Goal: Transaction & Acquisition: Subscribe to service/newsletter

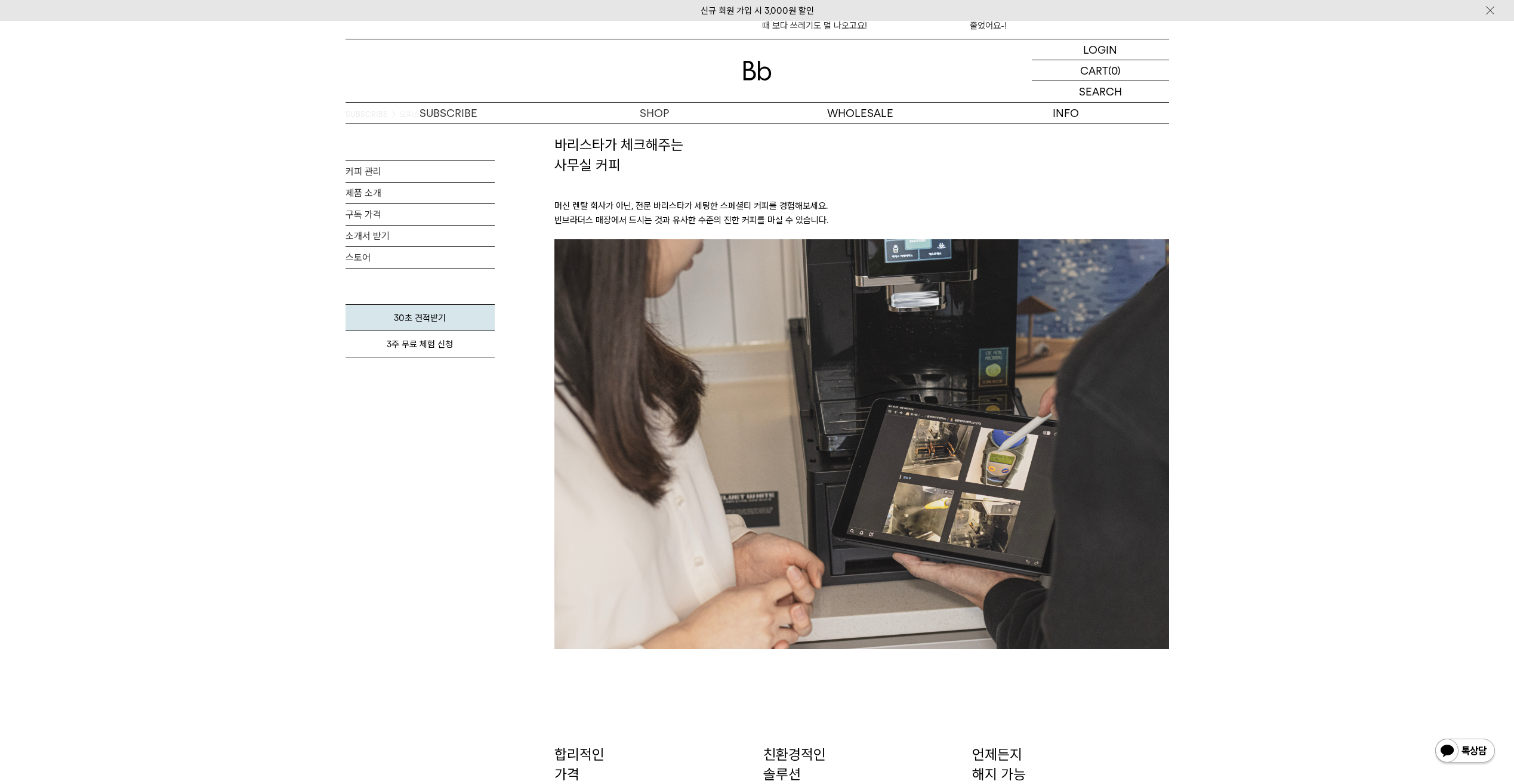
scroll to position [1171, 0]
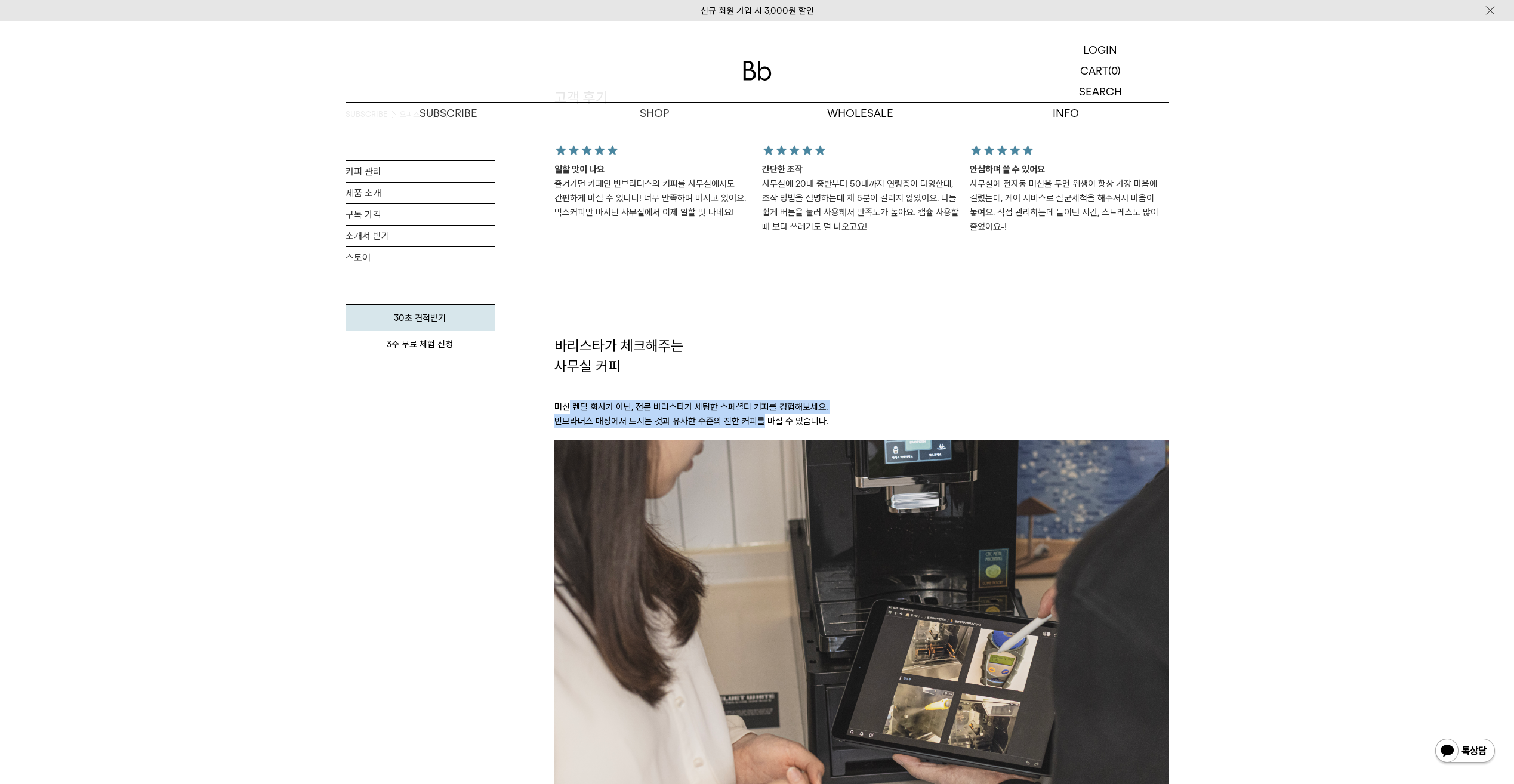
drag, startPoint x: 569, startPoint y: 398, endPoint x: 765, endPoint y: 418, distance: 197.0
click at [764, 418] on p "머신 렌탈 회사가 아닌, 전문 바리스타가 세팅한 스페셜티 커피를 경험해보세요. 빈브라더스 매장에서 드시는 것과 유사한 수준의 진한 커피를 마실…" at bounding box center [862, 407] width 614 height 64
click at [766, 418] on p "머신 렌탈 회사가 아닌, 전문 바리스타가 세팅한 스페셜티 커피를 경험해보세요. 빈브라더스 매장에서 드시는 것과 유사한 수준의 진한 커피를 마실…" at bounding box center [862, 407] width 614 height 64
drag, startPoint x: 535, startPoint y: 404, endPoint x: 903, endPoint y: 425, distance: 368.6
click at [903, 425] on div "SUBSCRIBE 오피스 커피구독 커피 관리 제품 소개 구독 가격 소개서 받기 스토어 30초 견적받기 3주 무료 체험 신청" at bounding box center [758, 202] width 824 height 2499
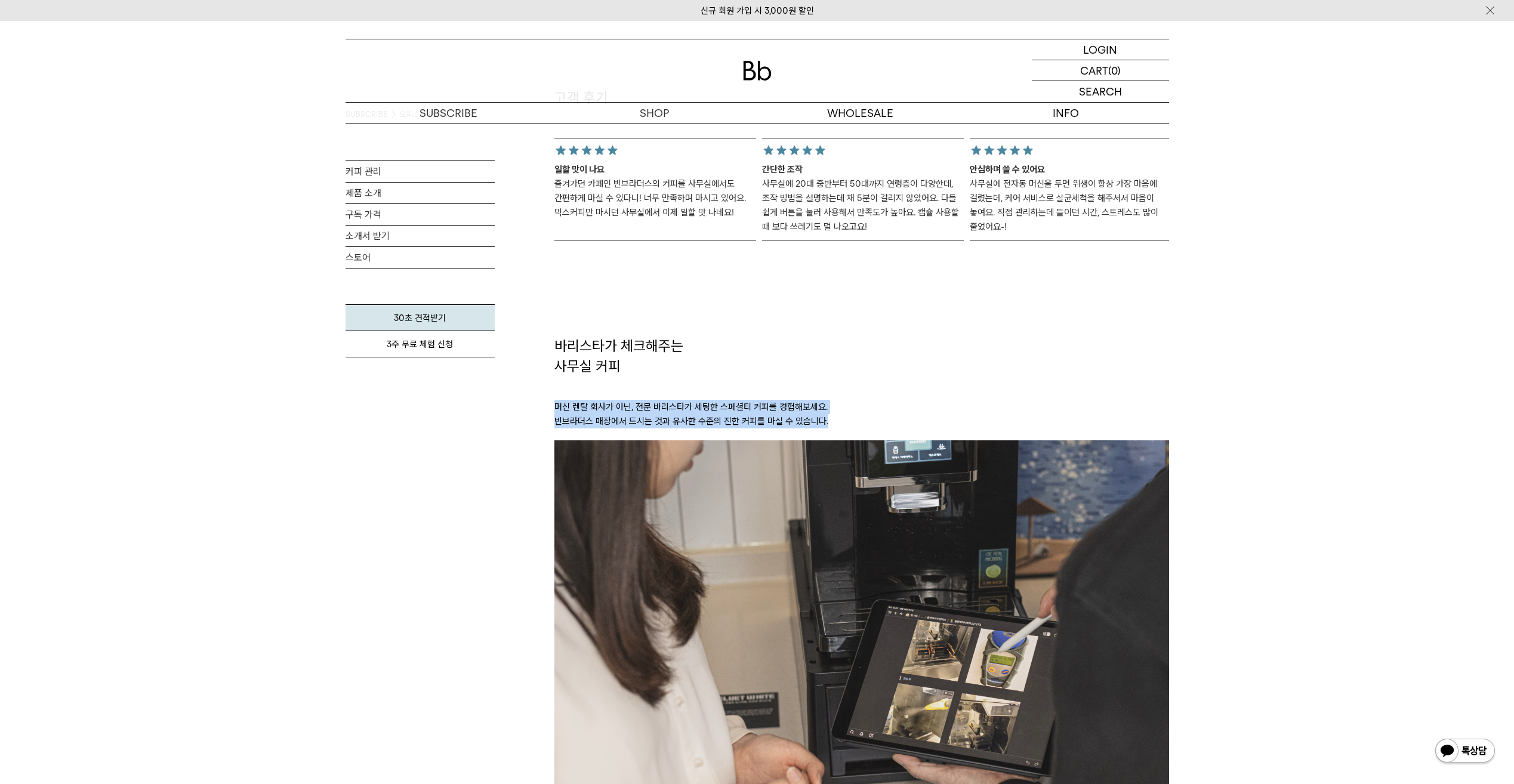
drag, startPoint x: 903, startPoint y: 425, endPoint x: 887, endPoint y: 407, distance: 24.1
click at [887, 407] on p "머신 렌탈 회사가 아닌, 전문 바리스타가 세팅한 스페셜티 커피를 경험해보세요. 빈브라더스 매장에서 드시는 것과 유사한 수준의 진한 커피를 마실…" at bounding box center [862, 407] width 614 height 64
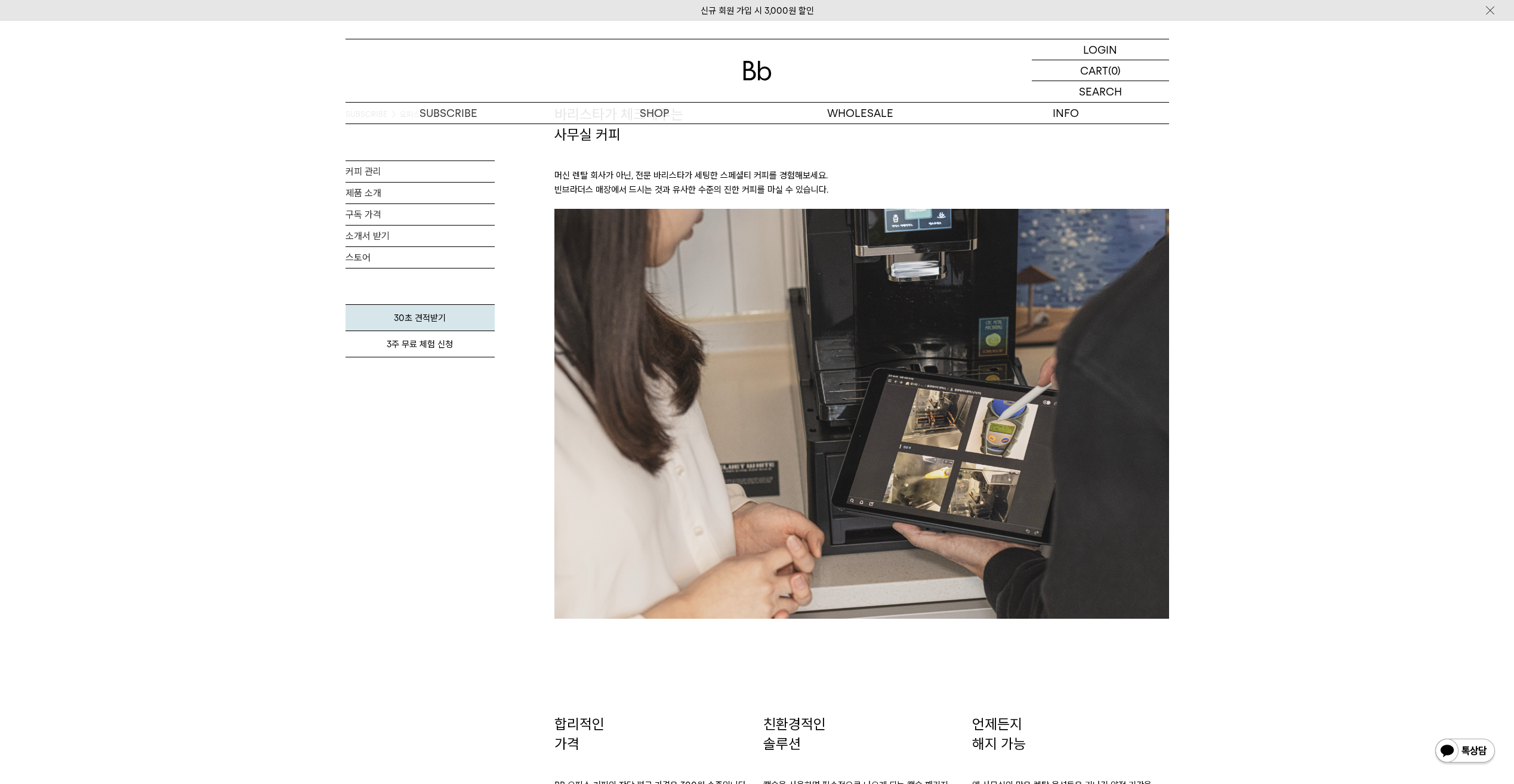
scroll to position [1589, 0]
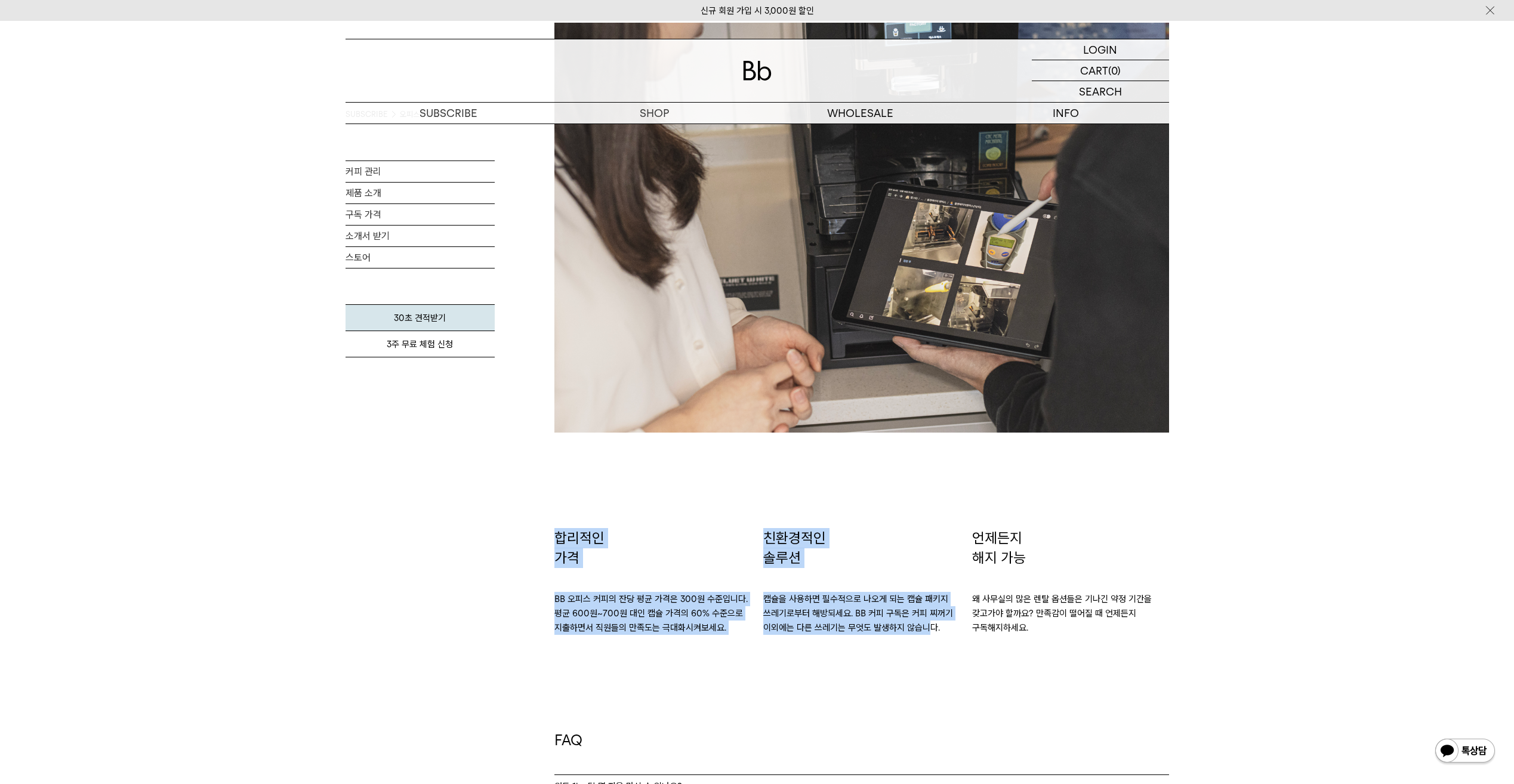
drag, startPoint x: 762, startPoint y: 588, endPoint x: 930, endPoint y: 622, distance: 171.4
click at [930, 622] on p "캡슐을 사용하면 필수적으로 나오게 되는 캡슐 패키지 쓰레기로부터 해방되세요. BB 커피 구독은 커피 찌꺼기 이외에는 다른 쓰레기는 무엇도 발생…" at bounding box center [862, 602] width 197 height 67
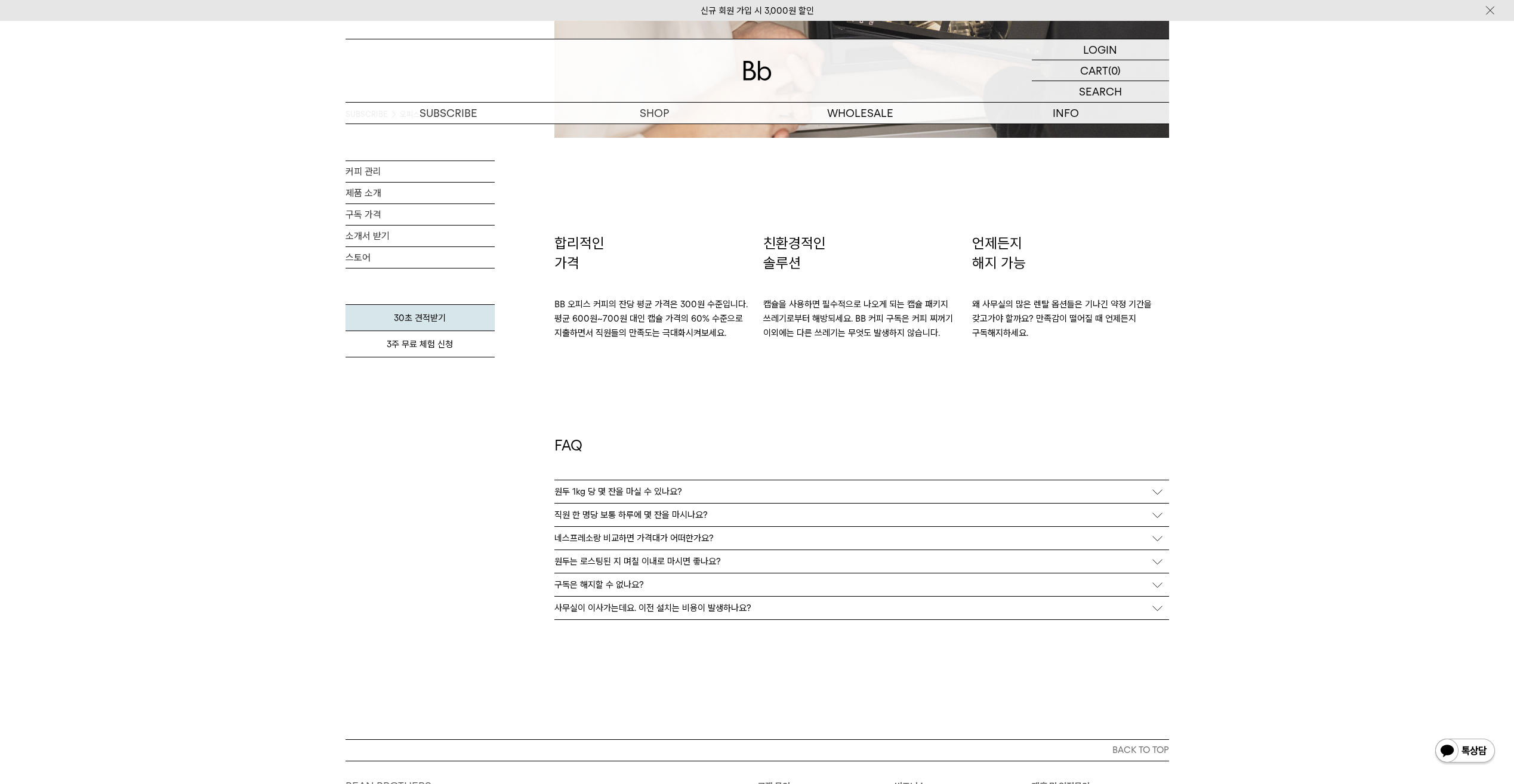
scroll to position [1887, 0]
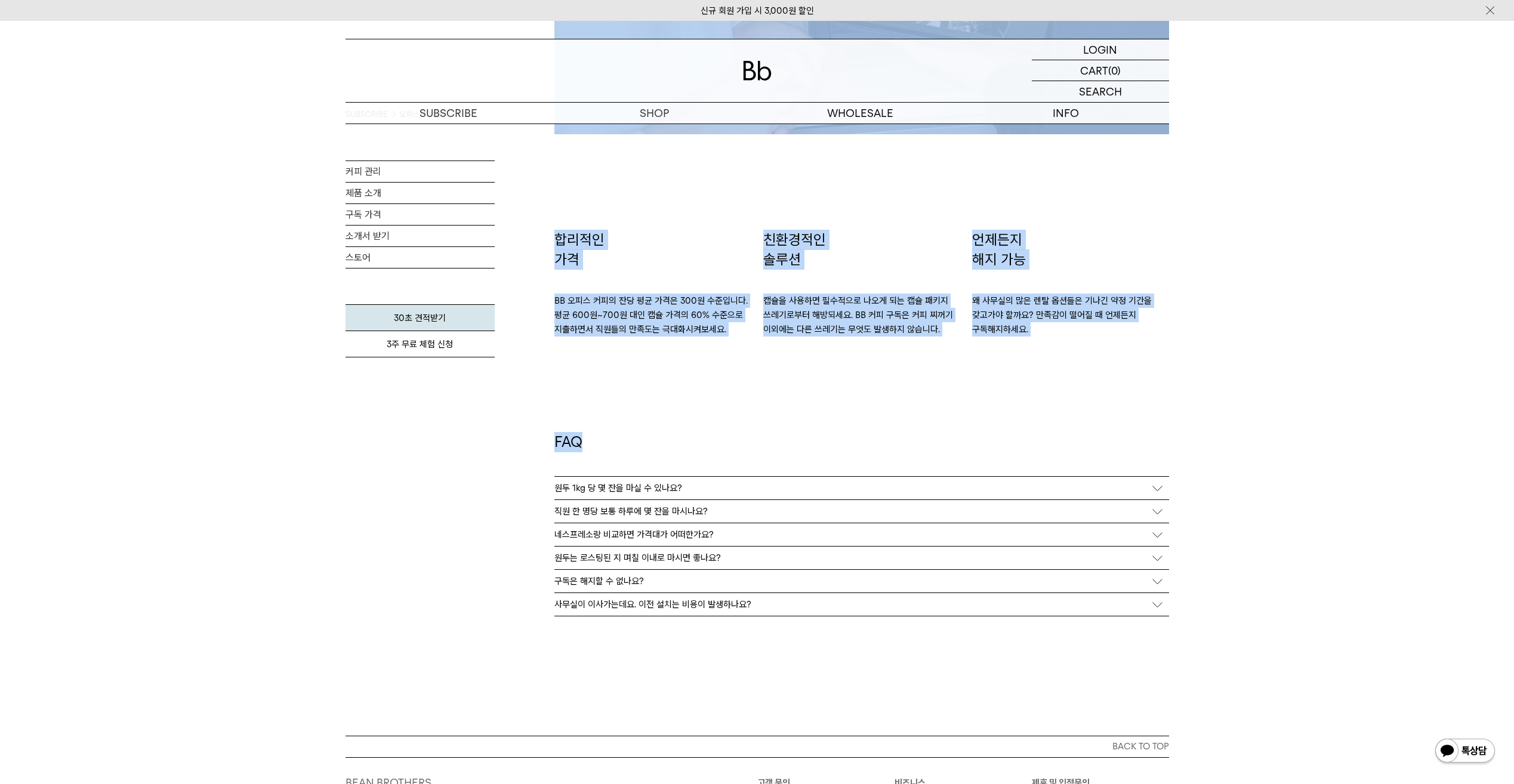
drag, startPoint x: 549, startPoint y: 258, endPoint x: 1190, endPoint y: 375, distance: 651.6
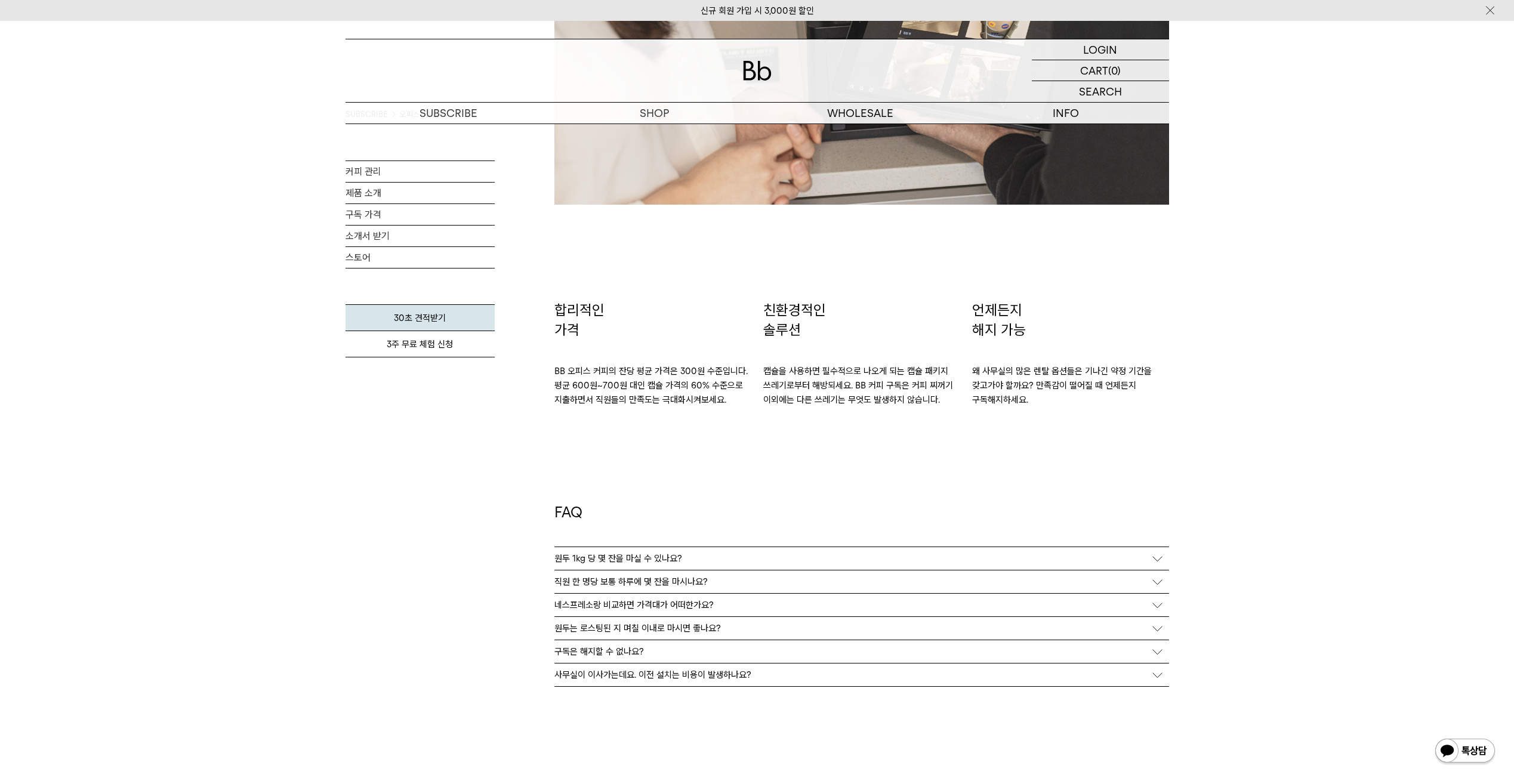
scroll to position [1708, 0]
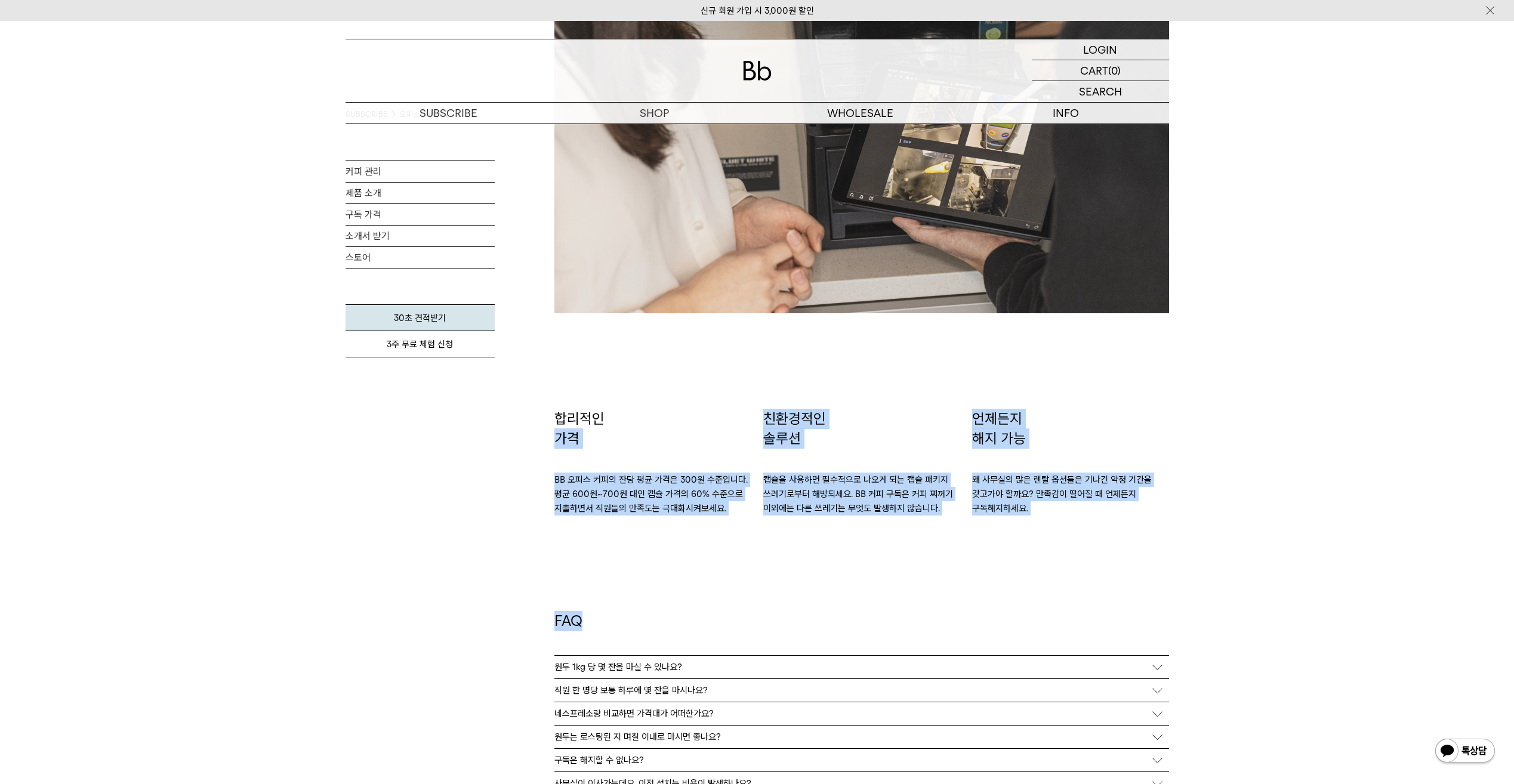
drag, startPoint x: 548, startPoint y: 436, endPoint x: 1173, endPoint y: 534, distance: 632.6
drag, startPoint x: 705, startPoint y: 383, endPoint x: 1173, endPoint y: 523, distance: 488.5
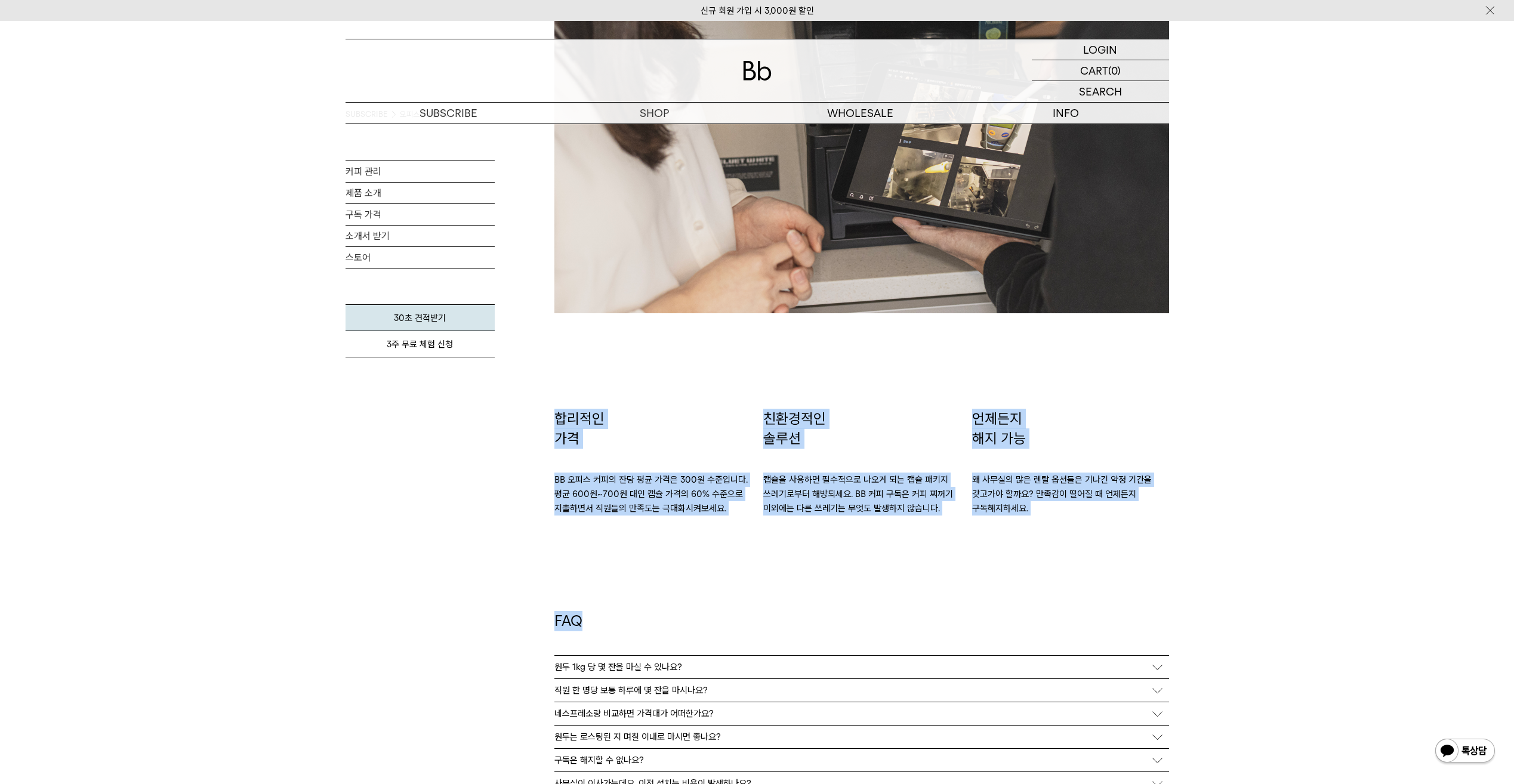
drag, startPoint x: 742, startPoint y: 419, endPoint x: 1147, endPoint y: 529, distance: 419.7
click at [1147, 529] on div "FAQ 원두 1kg 당 몇 잔을 마실 수 있나요? 저희가 세팅해드리는 레시피로는 100잔까지 내리실 수 있어요. (싱글 샷 기준) 카페에서 마…" at bounding box center [862, 715] width 614 height 399
drag, startPoint x: 578, startPoint y: 434, endPoint x: 1102, endPoint y: 517, distance: 530.5
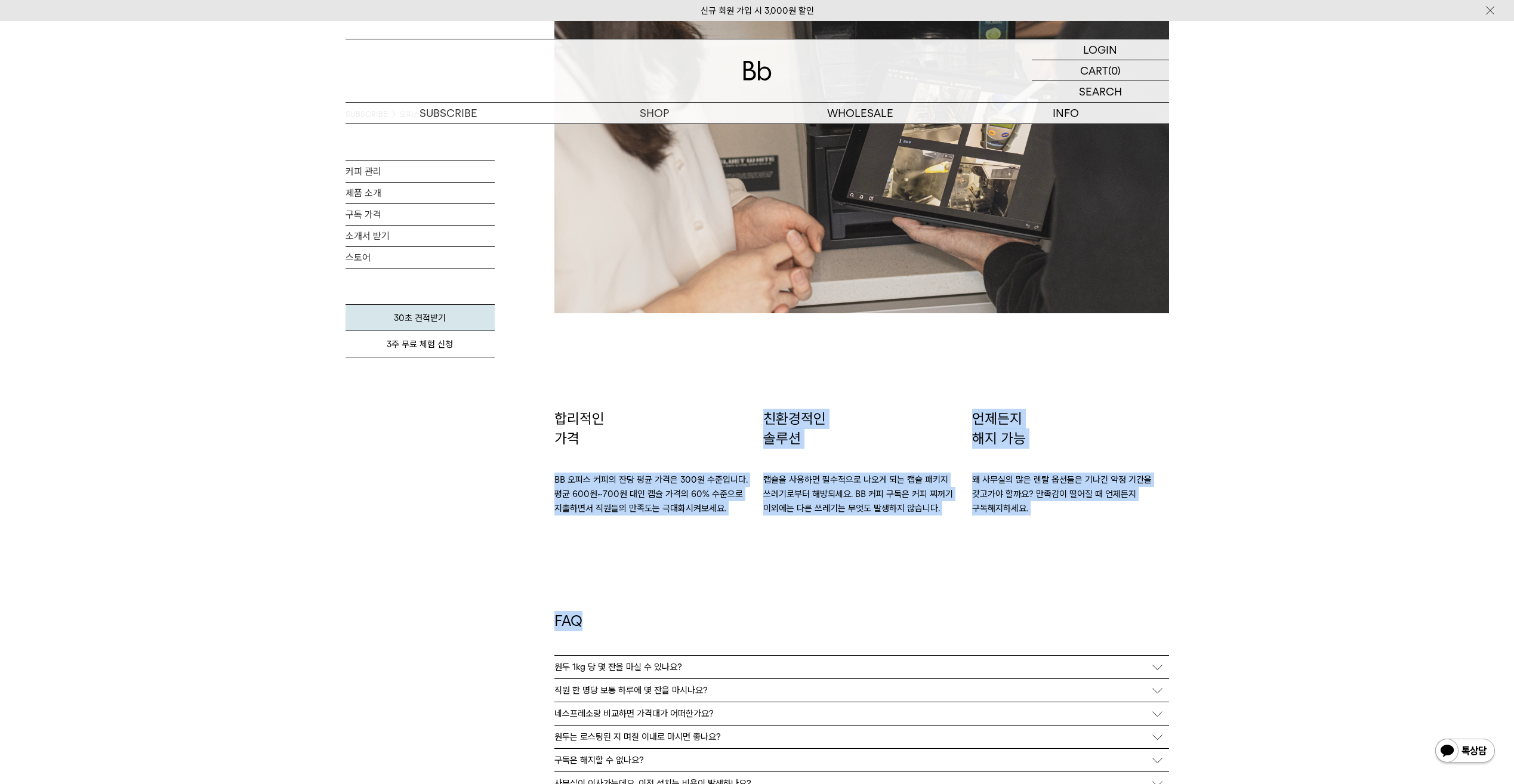
click at [1102, 517] on div "FAQ 원두 1kg 당 몇 잔을 마실 수 있나요? 저희가 세팅해드리는 레시피로는 100잔까지 내리실 수 있어요. (싱글 샷 기준) 카페에서 마…" at bounding box center [862, 715] width 614 height 399
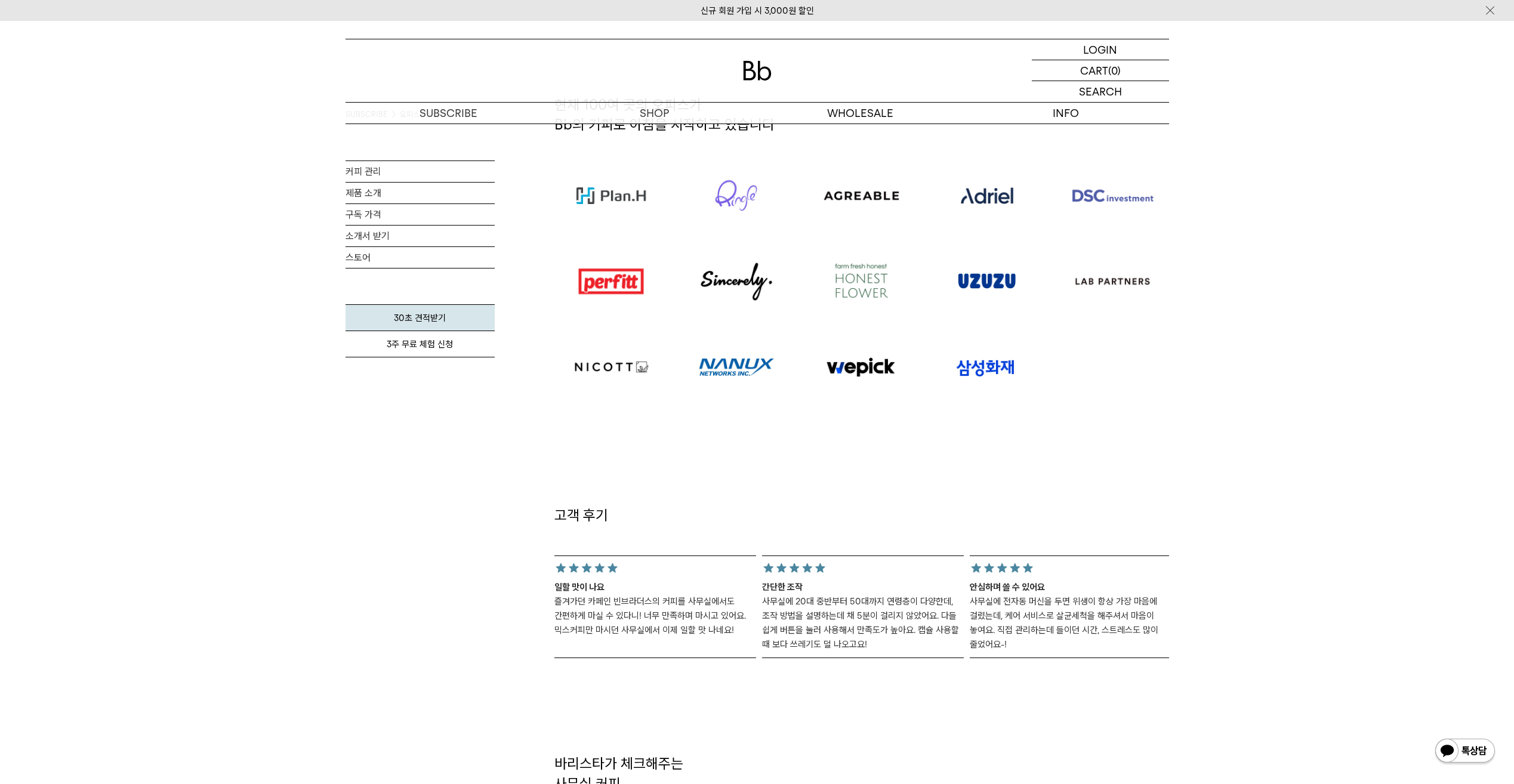
scroll to position [694, 0]
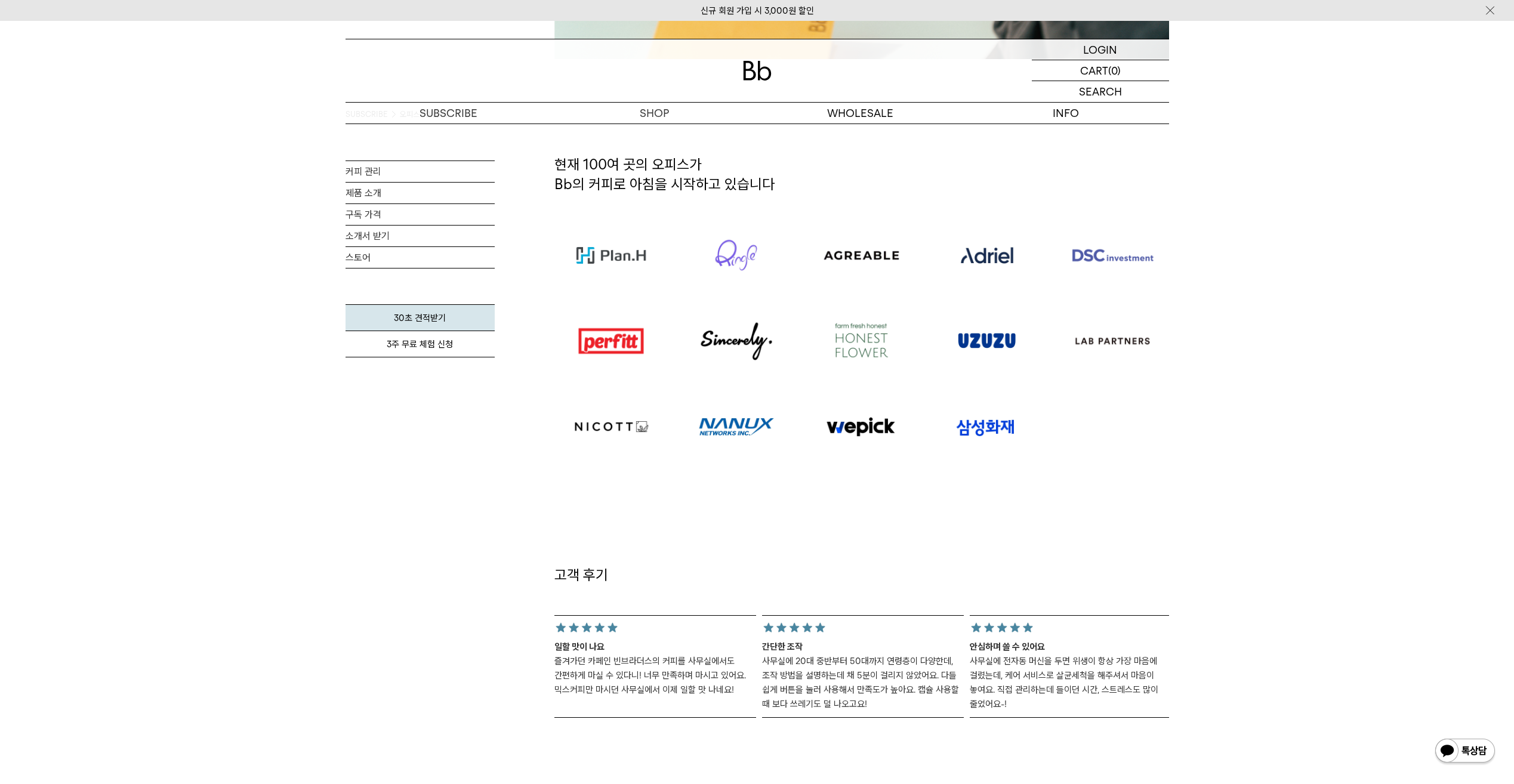
drag, startPoint x: 605, startPoint y: 595, endPoint x: 836, endPoint y: 711, distance: 258.5
click at [836, 711] on div "고객 후기 일할 맛이 나요" at bounding box center [862, 593] width 614 height 248
click at [836, 711] on div "간단한 조작 사무실에 20대 중반부터 50대까지 연령층이 다양한데, 조작 방법을 설명하는데 채 5분이 걸리지 않았어요. 다들 쉽게 버튼을 눌러…" at bounding box center [863, 667] width 201 height 103
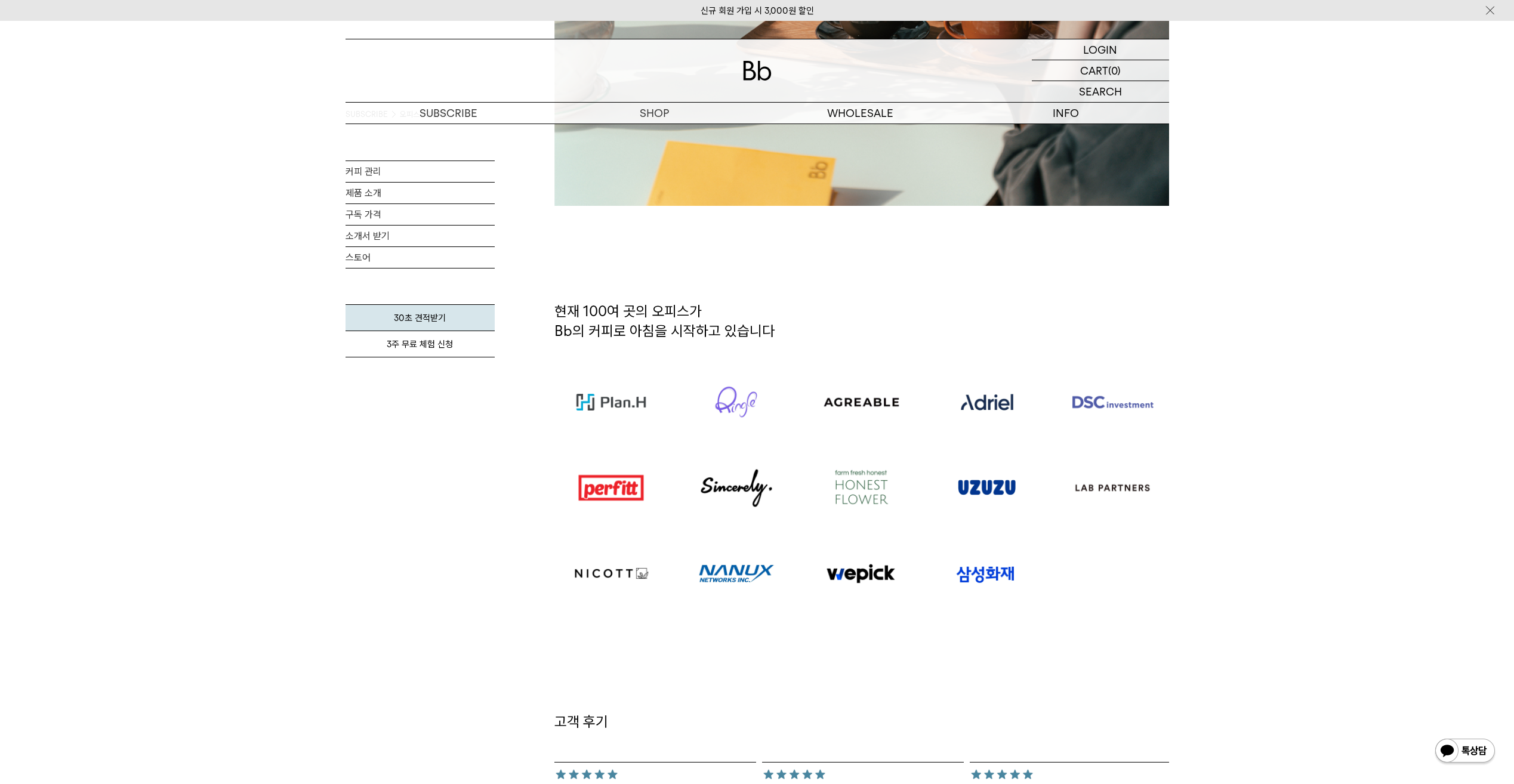
scroll to position [776, 0]
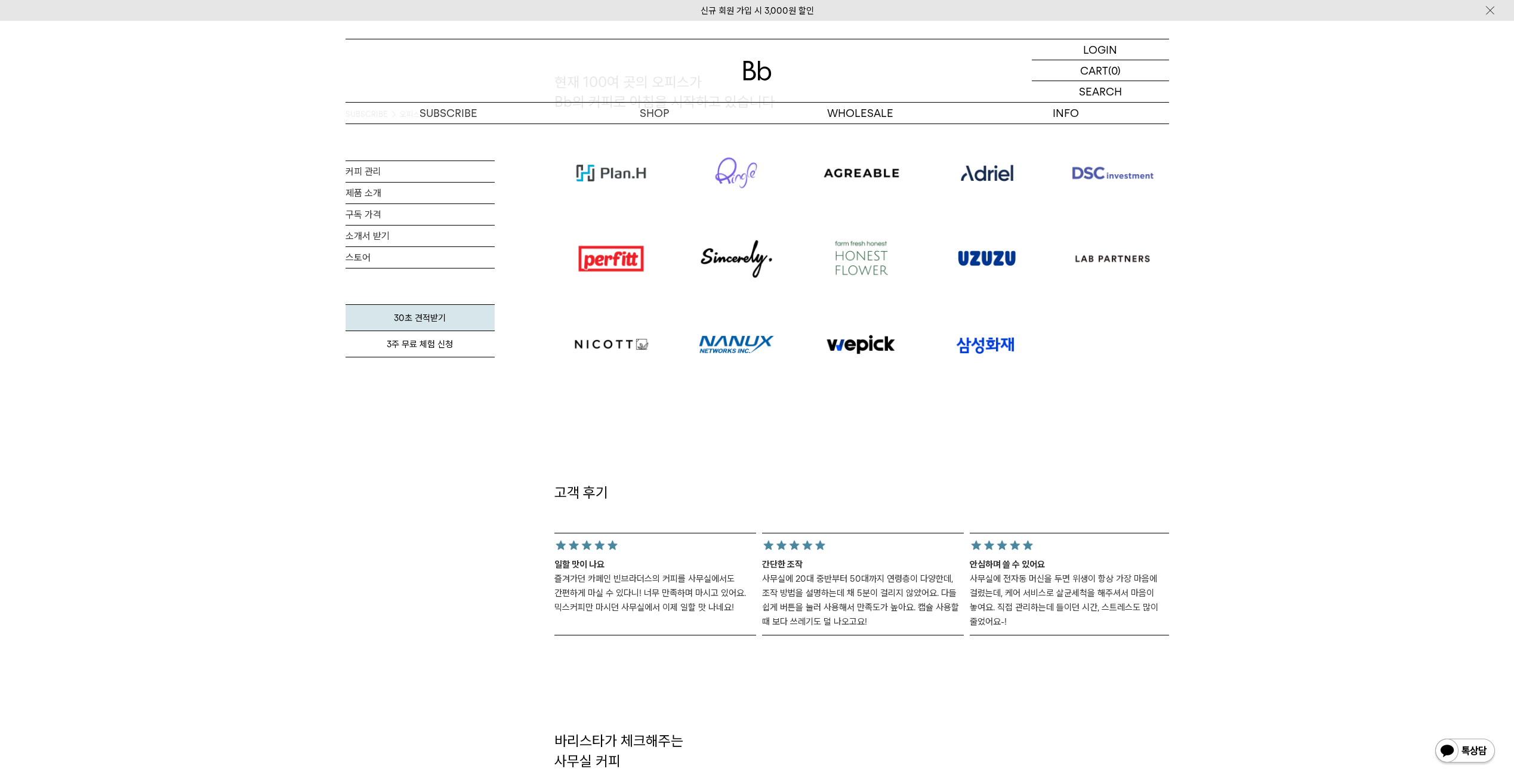
drag, startPoint x: 924, startPoint y: 630, endPoint x: 991, endPoint y: 630, distance: 67.0
click at [991, 630] on div "SUBSCRIBE 오피스 커피구독 커피 관리 제품 소개 구독 가격 소개서 받기 스토어 30초 견적받기 3주 무료 체험 신청" at bounding box center [758, 597] width 824 height 2499
click at [991, 630] on div "안심하며 쓸 수 있어요 사무실에 전자동 머신을 두면 위생이 항상 가장 마음에 걸렸는데, 케어 서비스로 살균세척을 해주셔서 마음이 놓여요. 직접…" at bounding box center [1070, 584] width 201 height 103
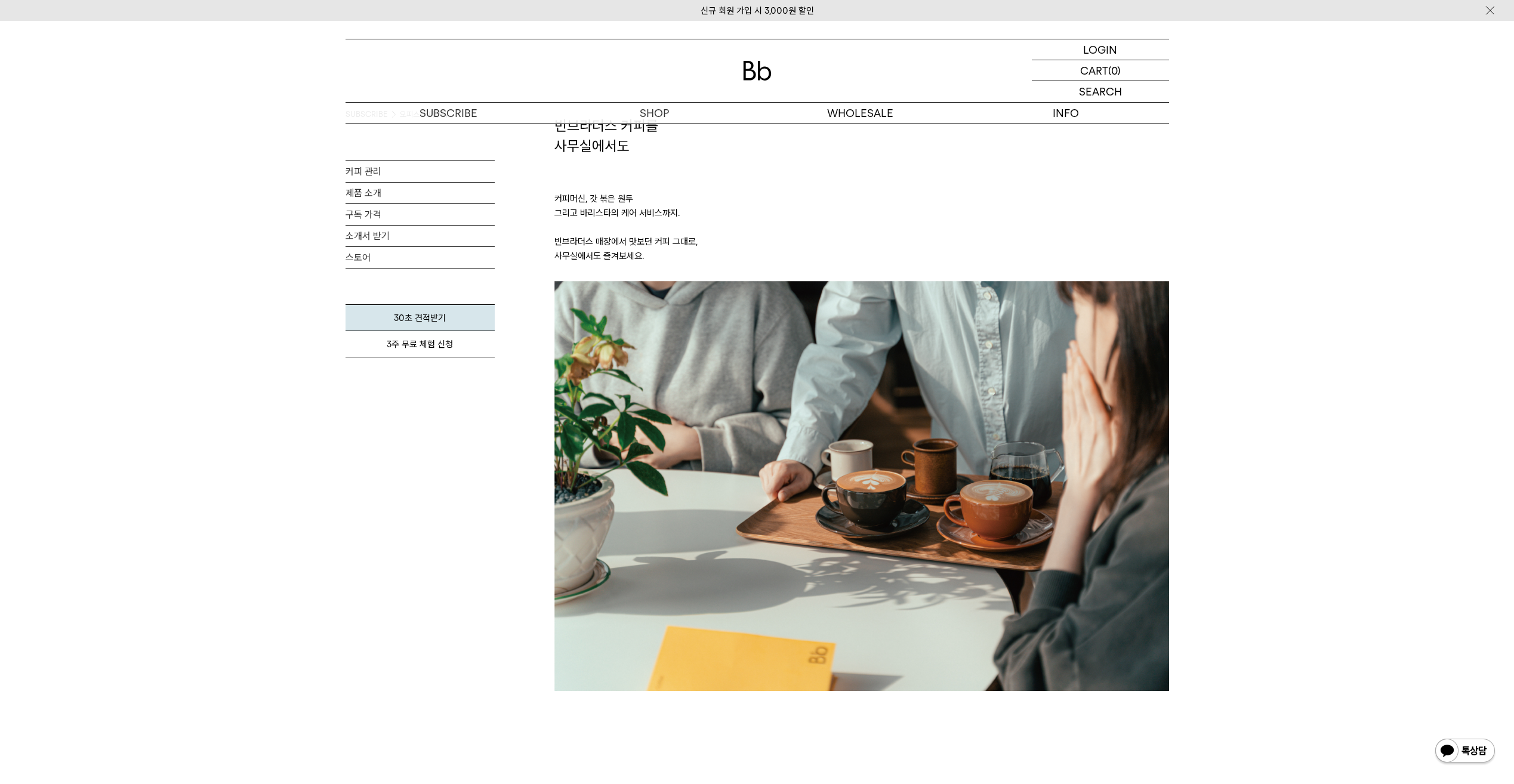
scroll to position [0, 0]
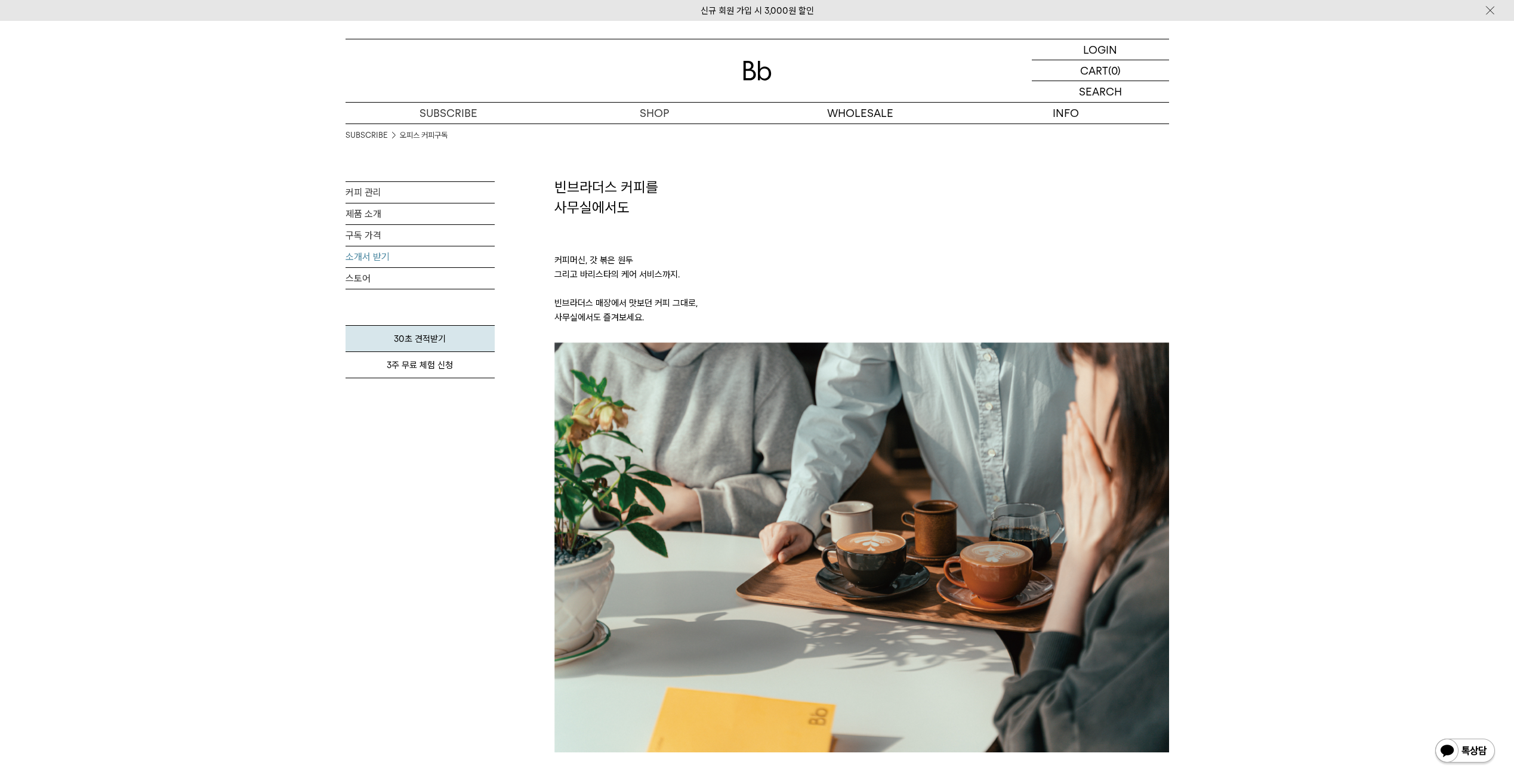
click at [380, 254] on link "소개서 받기" at bounding box center [420, 257] width 149 height 21
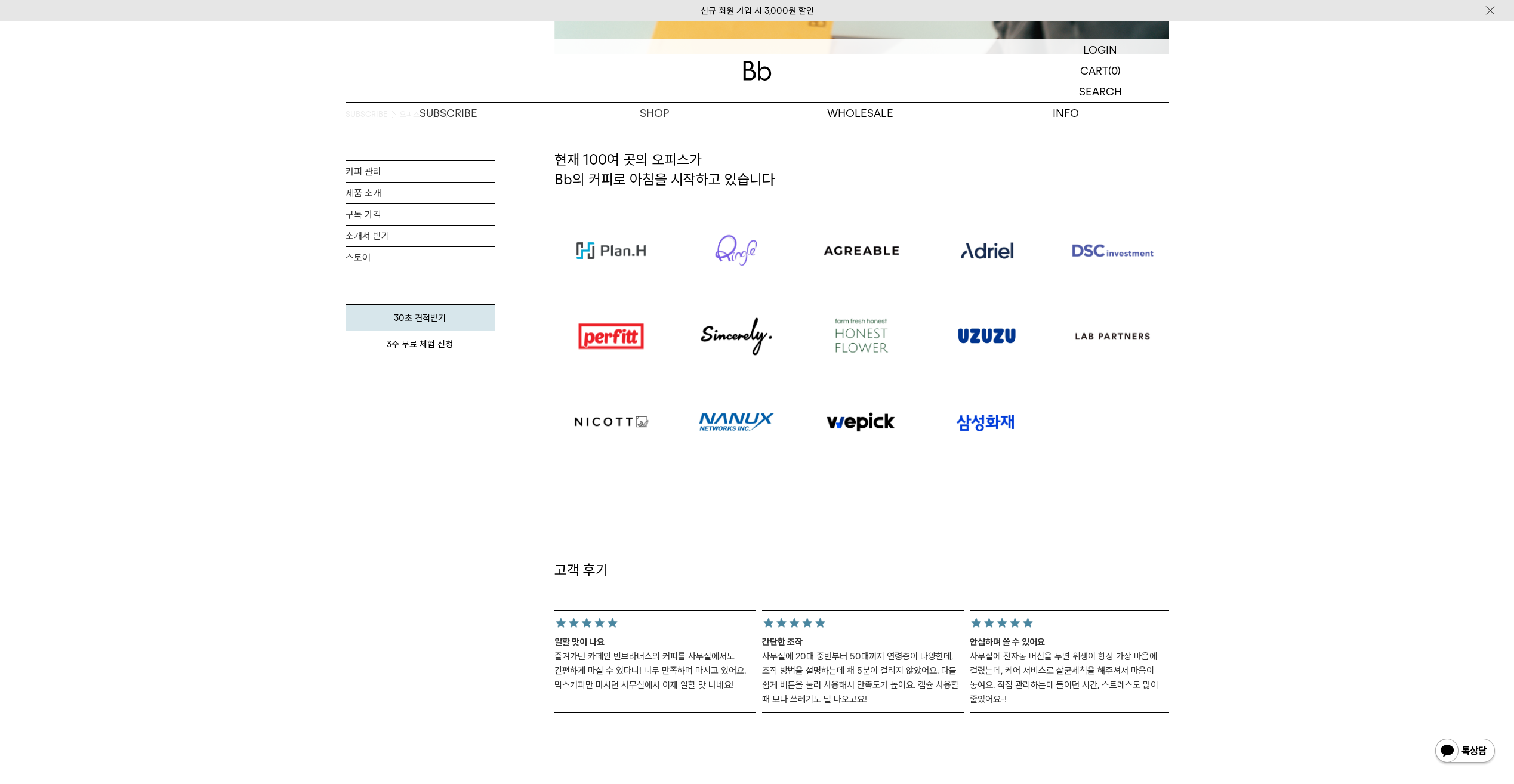
scroll to position [955, 0]
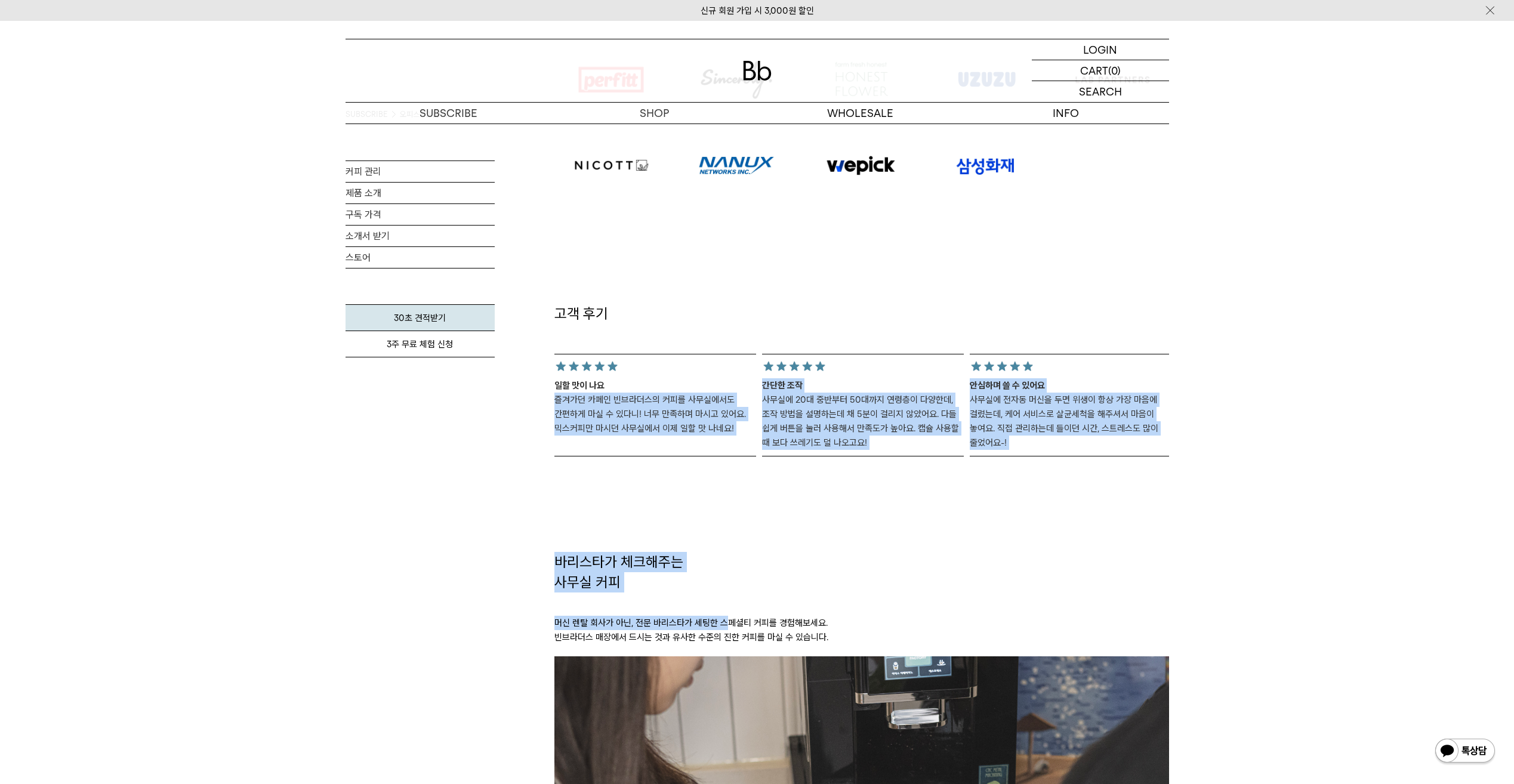
drag, startPoint x: 621, startPoint y: 372, endPoint x: 734, endPoint y: 630, distance: 281.7
click at [734, 630] on div "빈브라더스 커피를 사무실에서도 커피머신, 갓 볶은 원두 그리고 바리스타의 케어 서비스까지. 빈브라더스 매장에서 맛보던 커피 그대로, 사무실에서…" at bounding box center [862, 418] width 614 height 2499
click at [734, 630] on p "머신 렌탈 회사가 아닌, 전문 바리스타가 세팅한 스페셜티 커피를 경험해보세요. 빈브라더스 매장에서 드시는 것과 유사한 수준의 진한 커피를 마실…" at bounding box center [862, 623] width 614 height 64
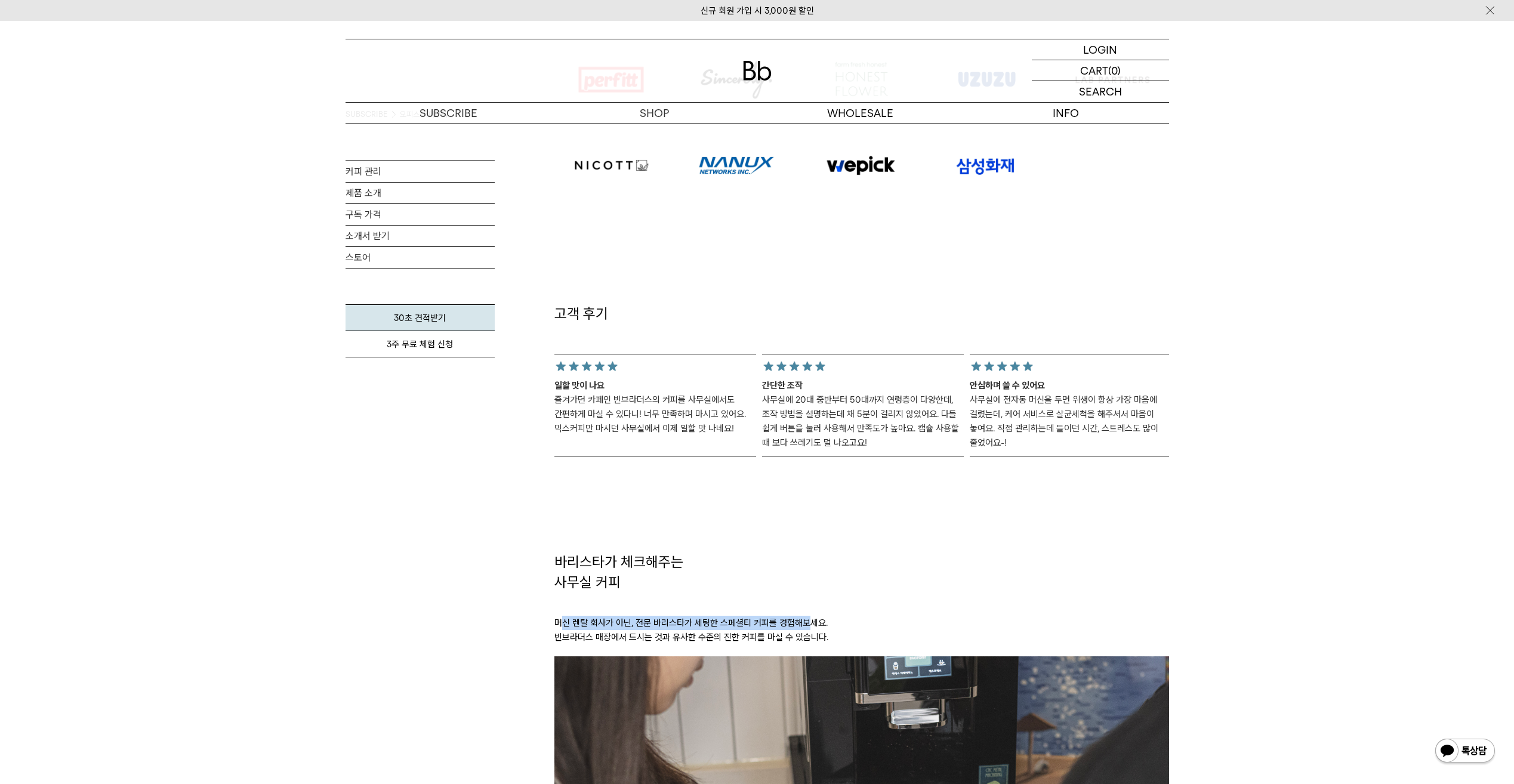
drag, startPoint x: 559, startPoint y: 597, endPoint x: 916, endPoint y: 617, distance: 357.6
click at [903, 617] on p "머신 렌탈 회사가 아닌, 전문 바리스타가 세팅한 스페셜티 커피를 경험해보세요. 빈브라더스 매장에서 드시는 것과 유사한 수준의 진한 커피를 마실…" at bounding box center [862, 623] width 614 height 64
click at [916, 617] on p "머신 렌탈 회사가 아닌, 전문 바리스타가 세팅한 스페셜티 커피를 경험해보세요. 빈브라더스 매장에서 드시는 것과 유사한 수준의 진한 커피를 마실…" at bounding box center [862, 623] width 614 height 64
drag, startPoint x: 538, startPoint y: 616, endPoint x: 845, endPoint y: 638, distance: 307.8
click at [845, 638] on div "SUBSCRIBE 오피스 커피구독 커피 관리 제품 소개 구독 가격 소개서 받기 스토어 30초 견적받기 3주 무료 체험 신청" at bounding box center [758, 418] width 824 height 2499
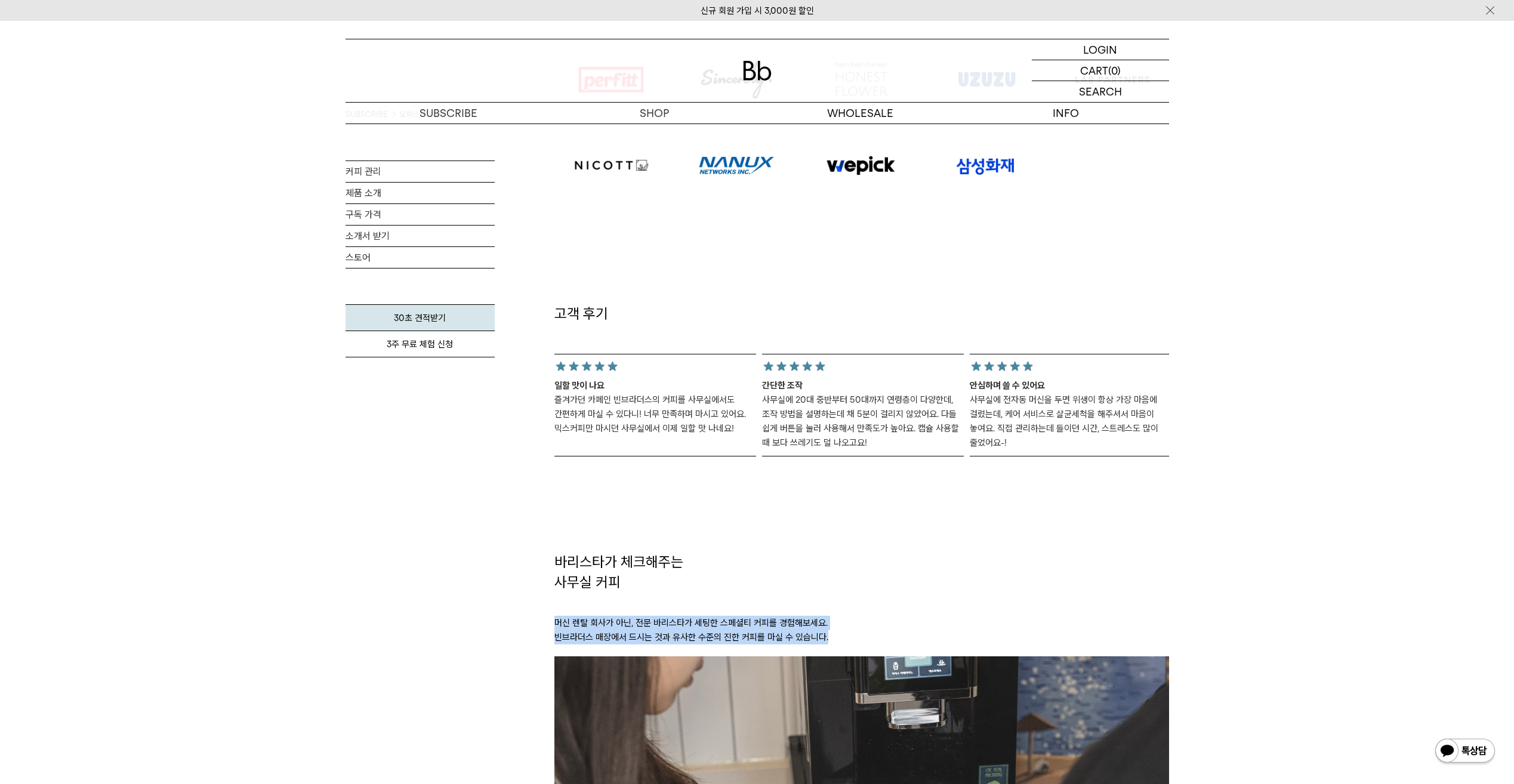
click at [845, 638] on p "머신 렌탈 회사가 아닌, 전문 바리스타가 세팅한 스페셜티 커피를 경험해보세요. 빈브라더스 매장에서 드시는 것과 유사한 수준의 진한 커피를 마실…" at bounding box center [862, 623] width 614 height 64
drag, startPoint x: 525, startPoint y: 620, endPoint x: 864, endPoint y: 633, distance: 339.2
click at [864, 633] on div "SUBSCRIBE 오피스 커피구독 커피 관리 제품 소개 구독 가격 소개서 받기 스토어 30초 견적받기 3주 무료 체험 신청" at bounding box center [758, 418] width 824 height 2499
click at [864, 633] on p "머신 렌탈 회사가 아닌, 전문 바리스타가 세팅한 스페셜티 커피를 경험해보세요. 빈브라더스 매장에서 드시는 것과 유사한 수준의 진한 커피를 마실…" at bounding box center [862, 623] width 614 height 64
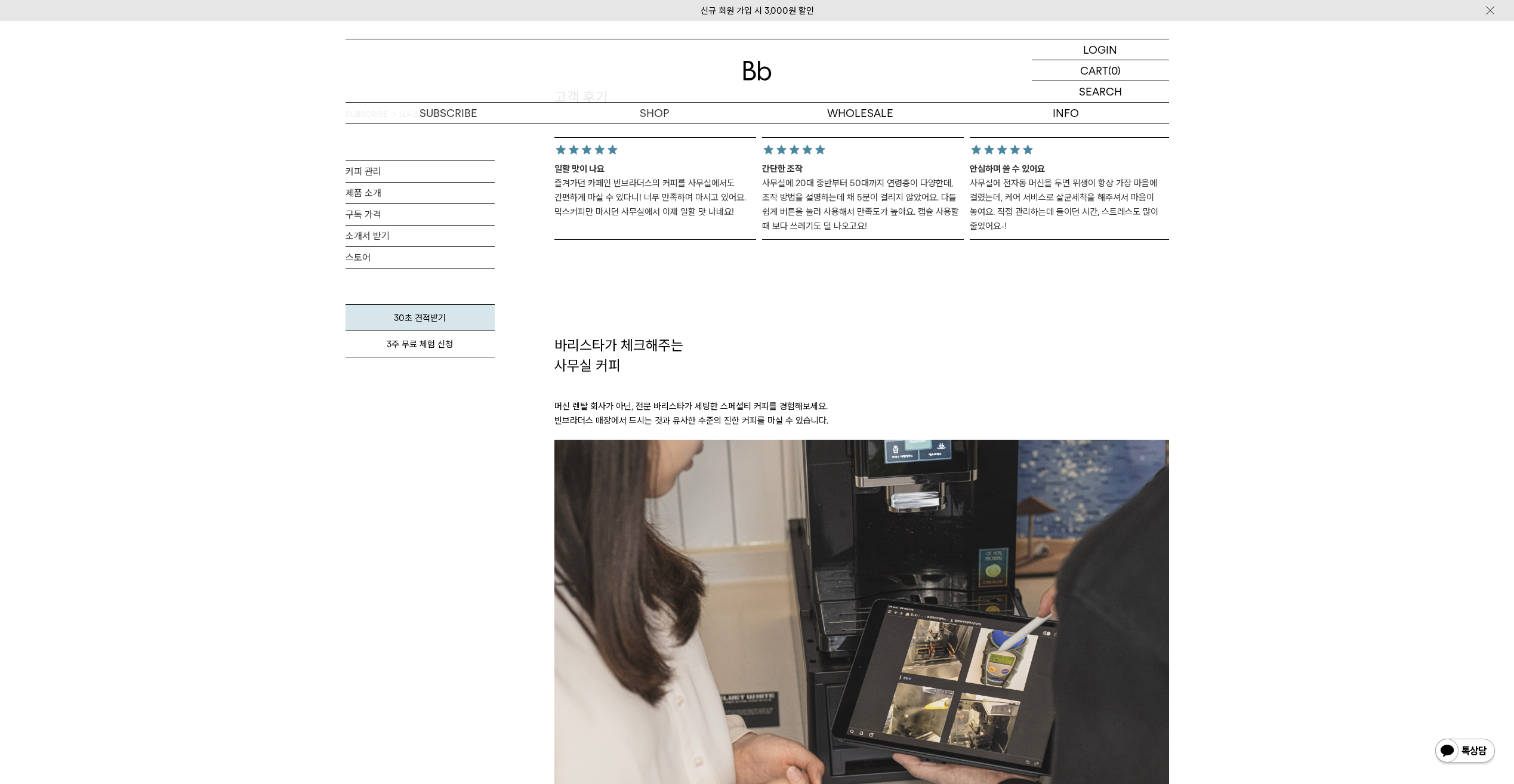
scroll to position [1492, 0]
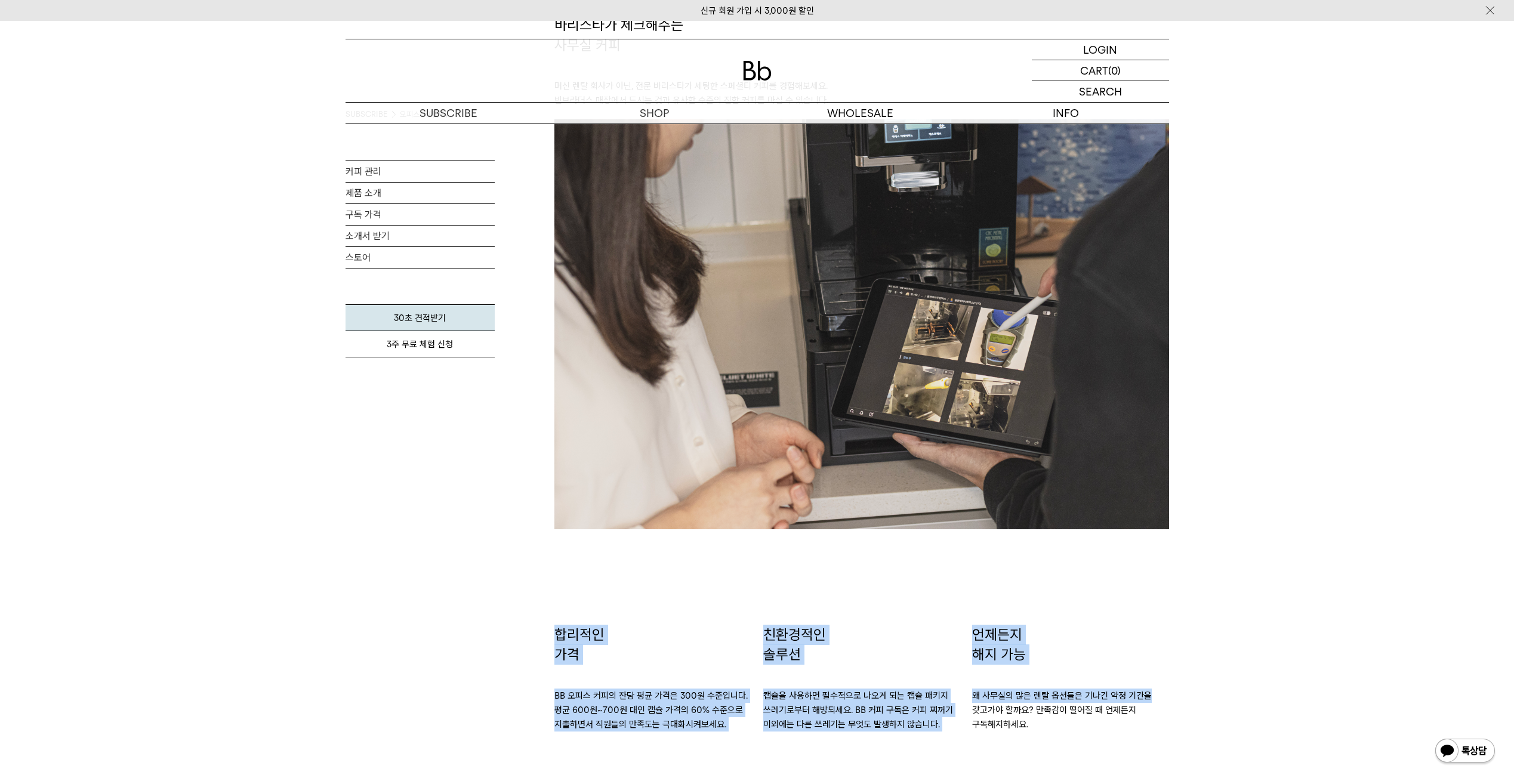
drag, startPoint x: 545, startPoint y: 635, endPoint x: 1190, endPoint y: 699, distance: 648.2
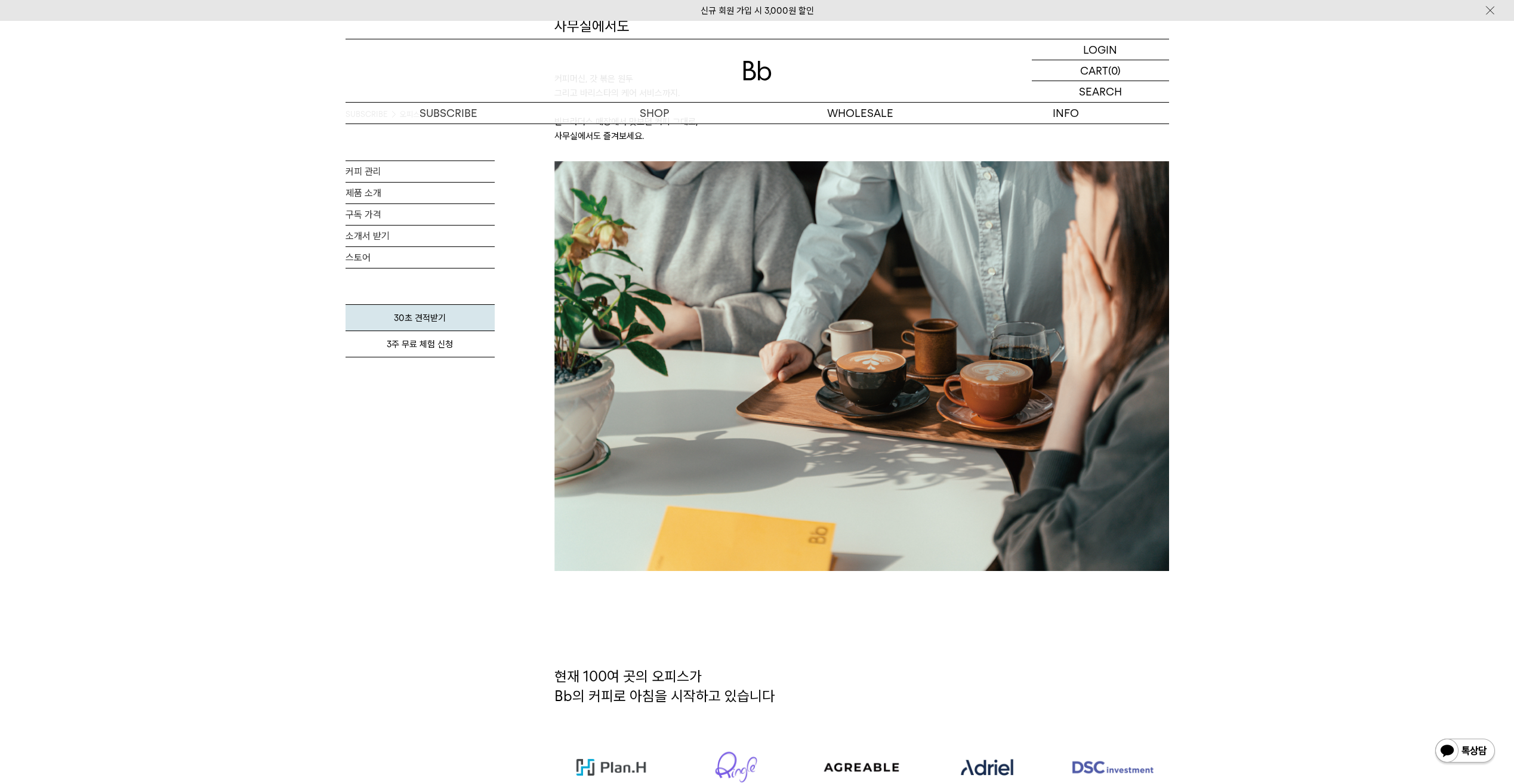
scroll to position [0, 0]
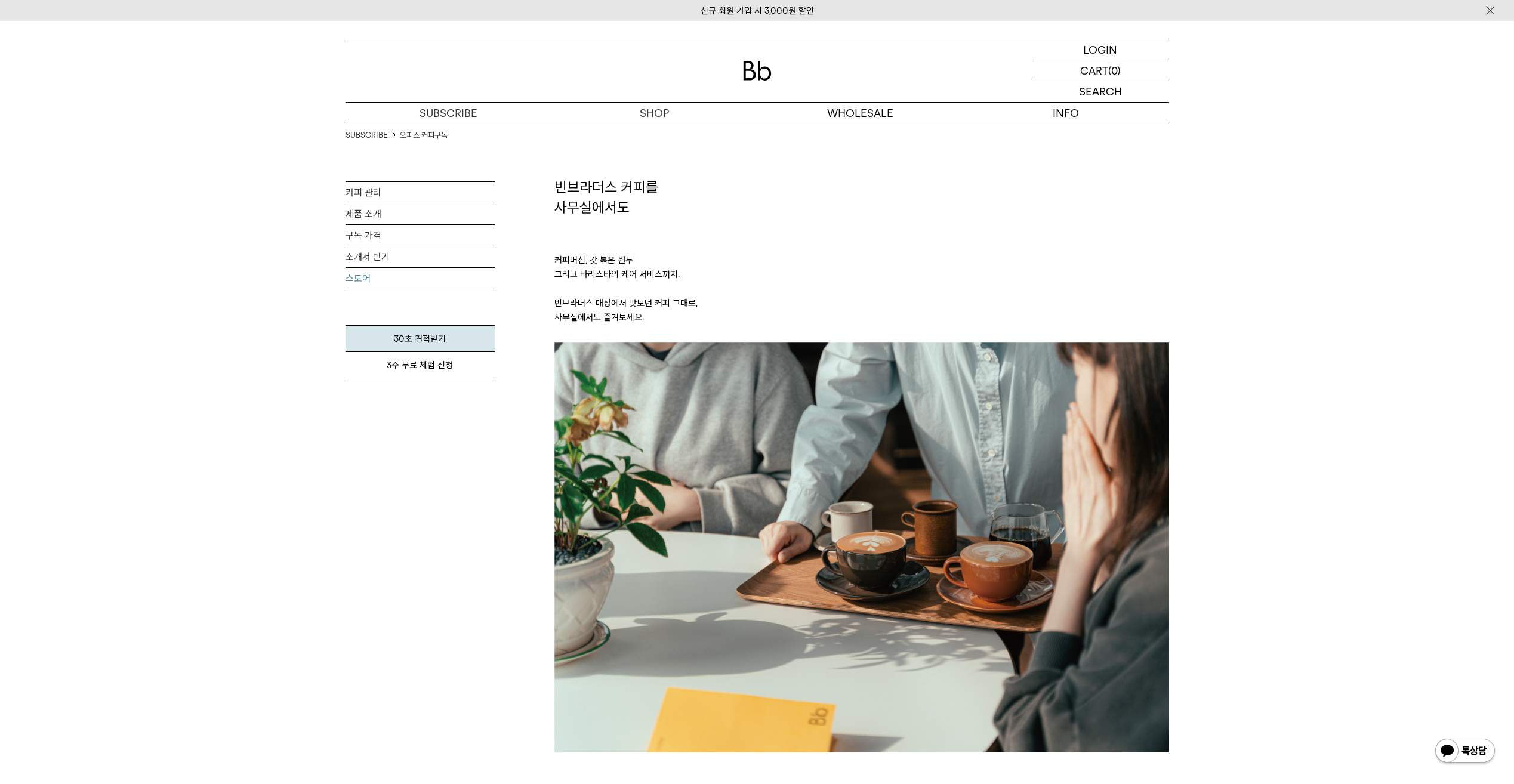
click at [386, 270] on link "스토어" at bounding box center [420, 278] width 149 height 21
click at [443, 334] on link "30초 견적받기" at bounding box center [420, 339] width 149 height 27
